Goal: Check status: Check status

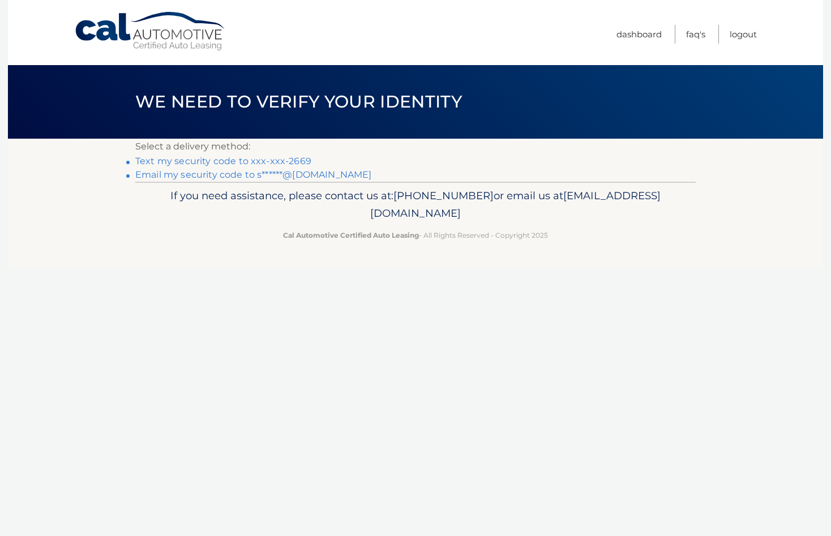
click at [281, 160] on link "Text my security code to xxx-xxx-2669" at bounding box center [223, 161] width 176 height 11
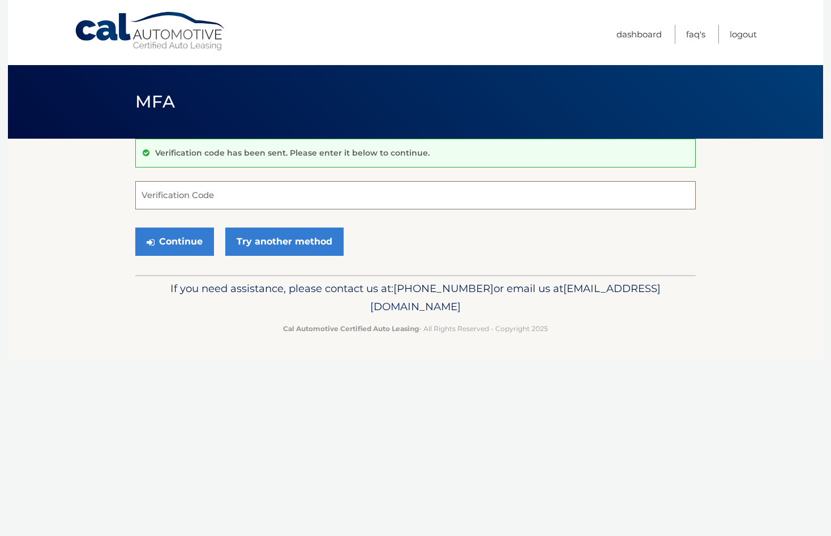
click at [211, 196] on input "Verification Code" at bounding box center [415, 195] width 560 height 28
type input "335474"
click at [174, 241] on button "Continue" at bounding box center [174, 242] width 79 height 28
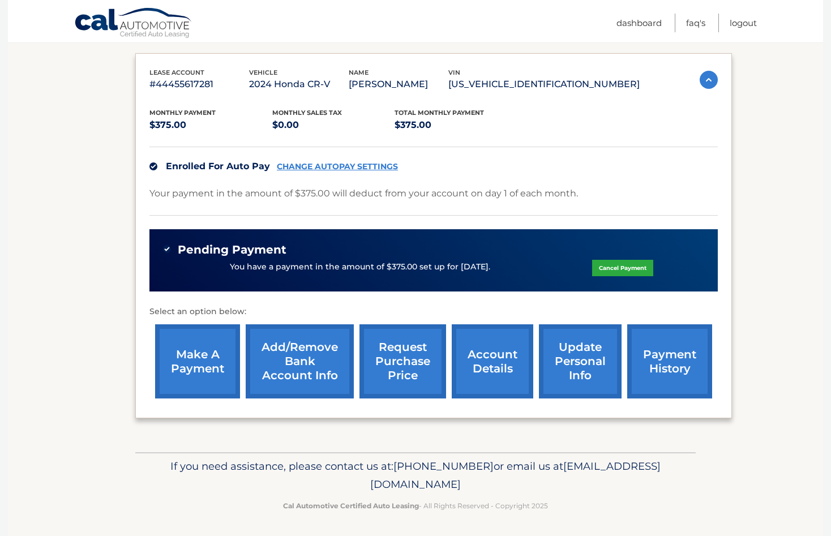
scroll to position [180, 0]
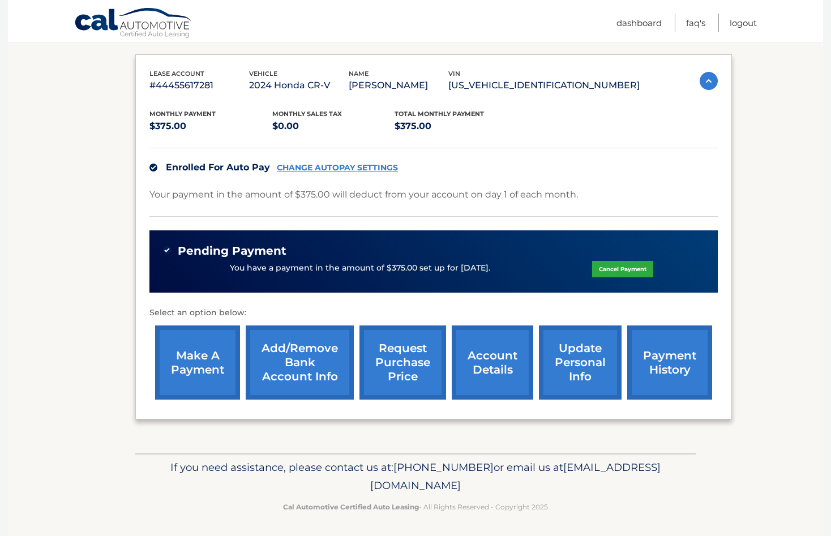
click at [457, 366] on link "account details" at bounding box center [492, 362] width 81 height 74
click at [482, 363] on link "account details" at bounding box center [492, 362] width 81 height 74
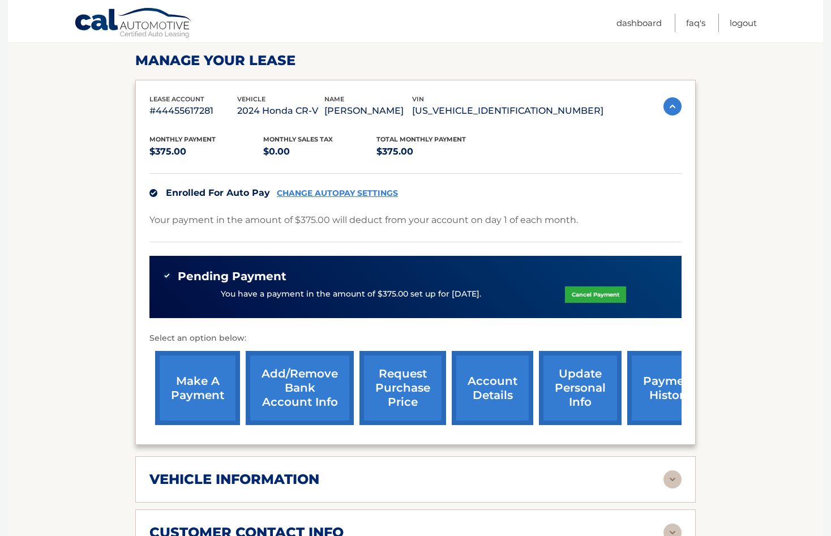
scroll to position [370, 0]
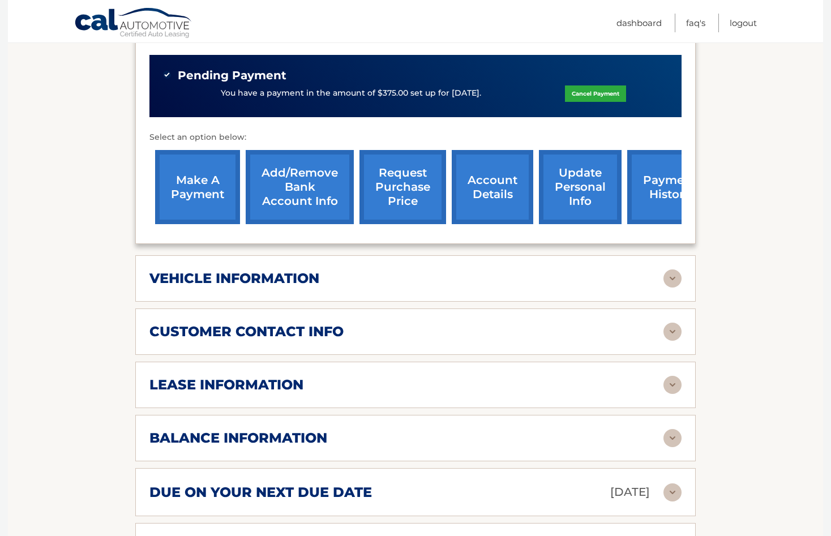
click at [360, 278] on div "vehicle information" at bounding box center [406, 278] width 514 height 17
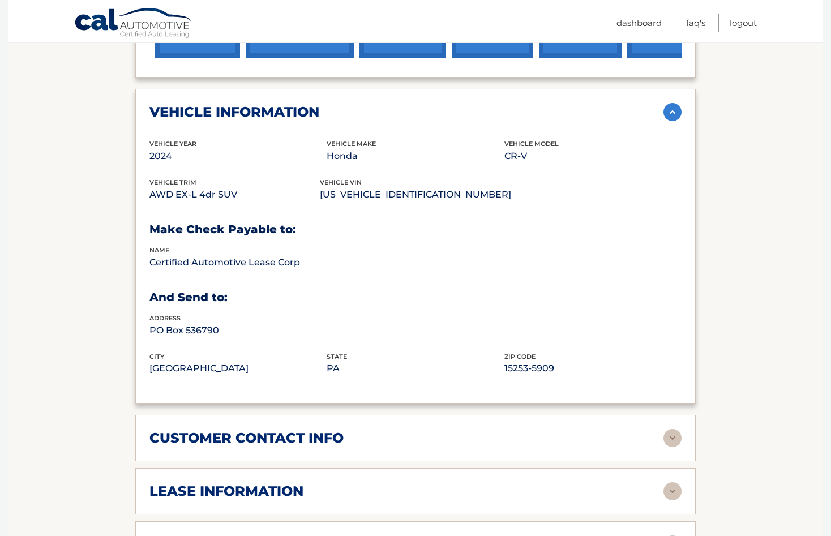
scroll to position [538, 0]
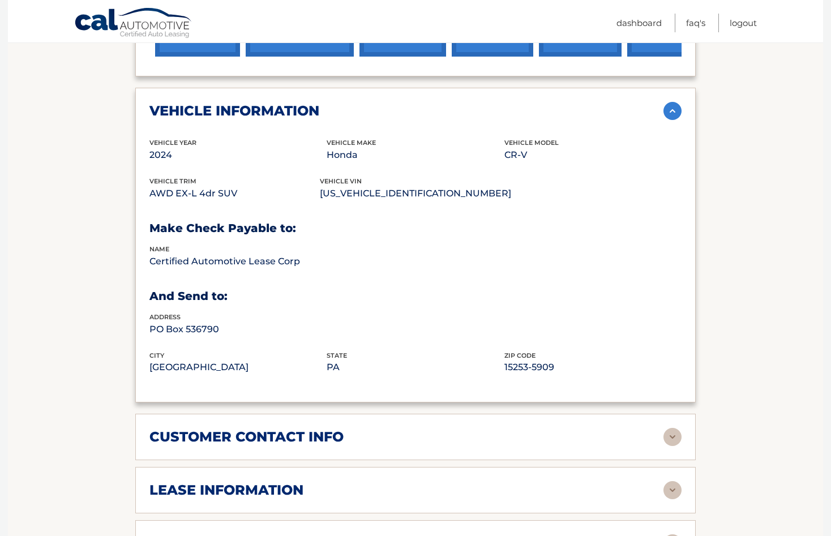
click at [673, 435] on img at bounding box center [672, 437] width 18 height 18
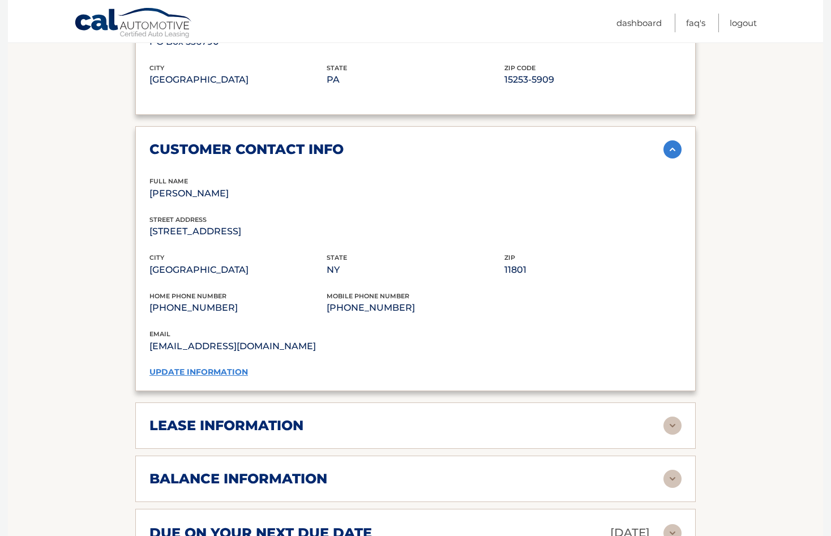
scroll to position [828, 0]
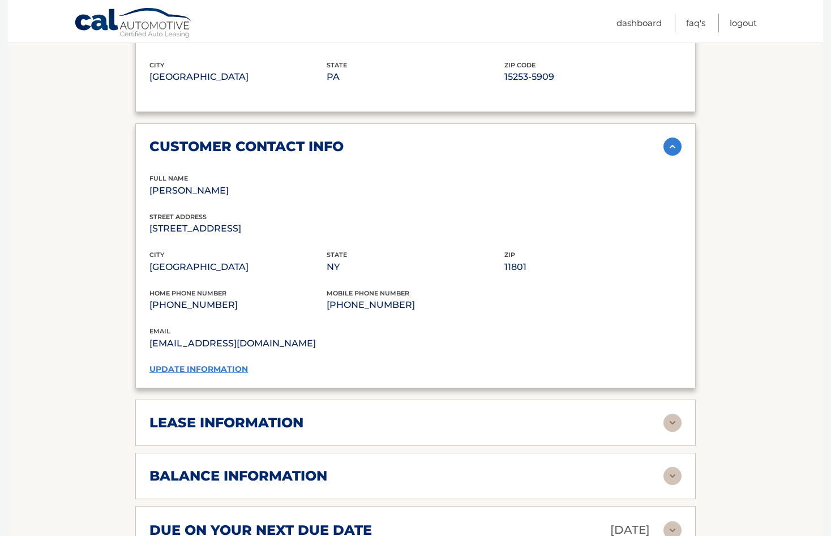
click at [677, 420] on img at bounding box center [672, 423] width 18 height 18
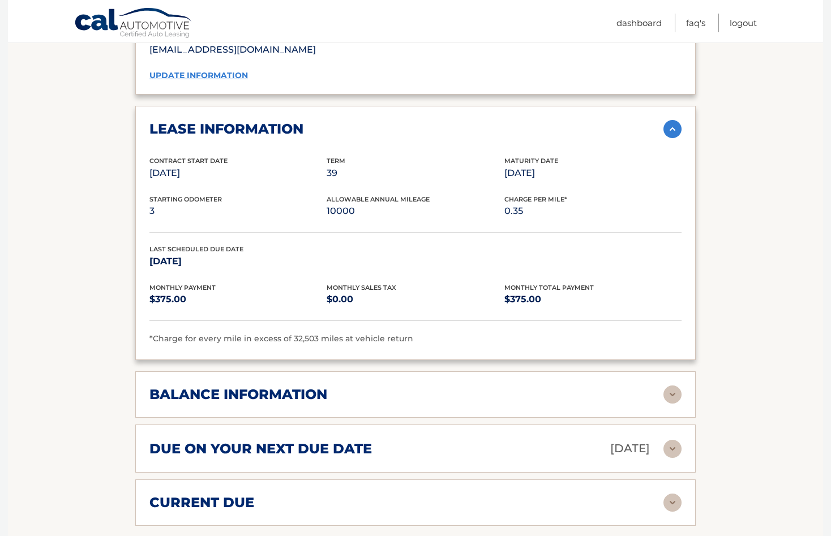
scroll to position [1128, 0]
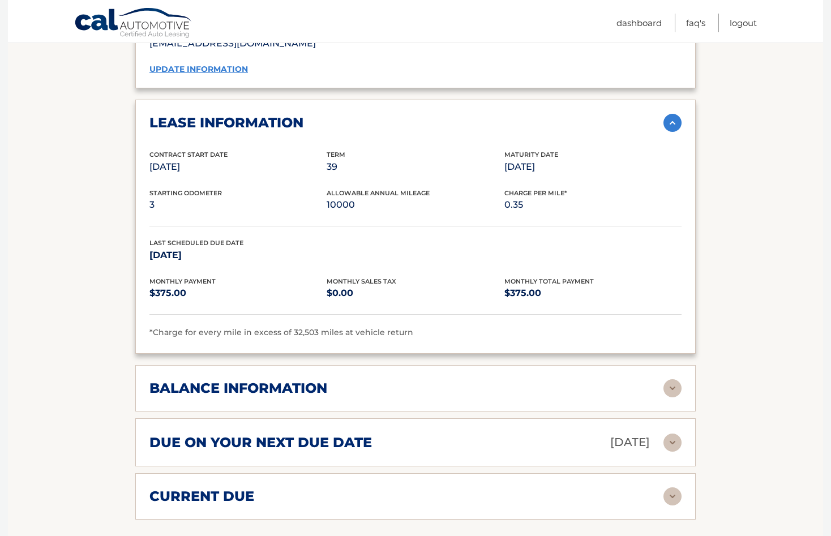
click at [651, 489] on div "current due" at bounding box center [406, 496] width 514 height 17
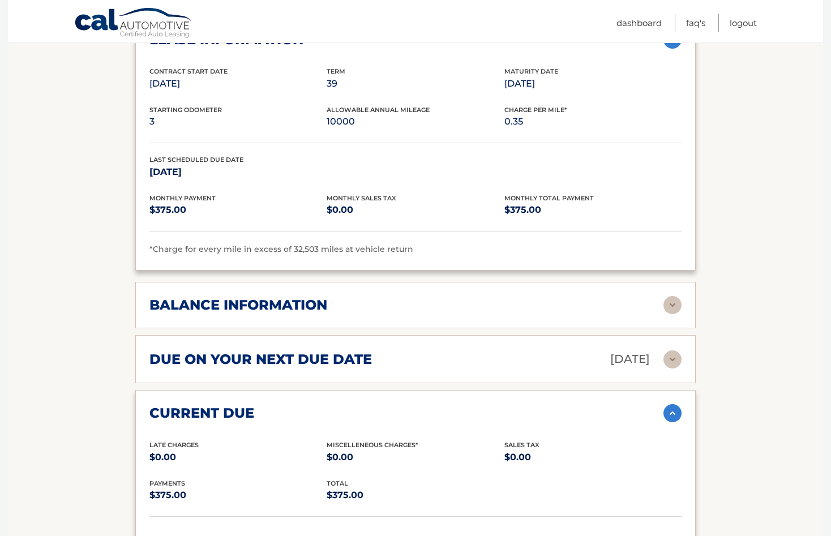
scroll to position [1212, 0]
click at [649, 296] on div "balance information" at bounding box center [406, 304] width 514 height 17
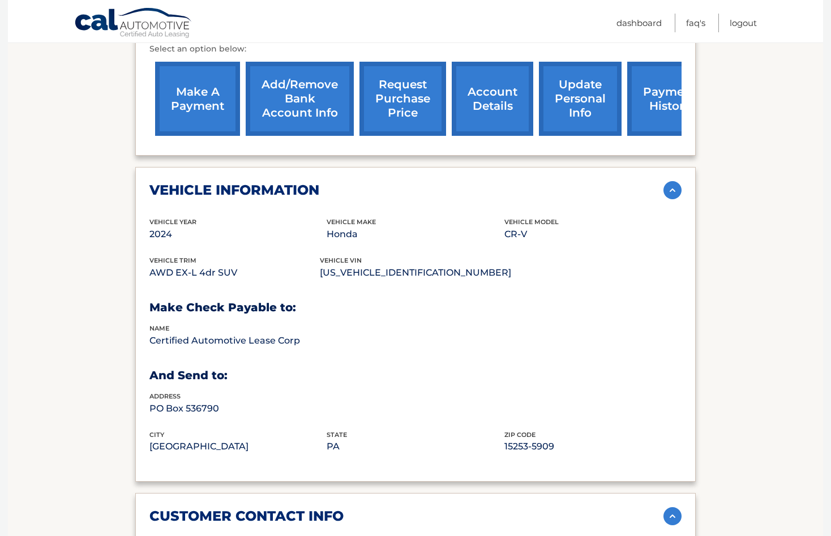
scroll to position [254, 0]
